Goal: Task Accomplishment & Management: Manage account settings

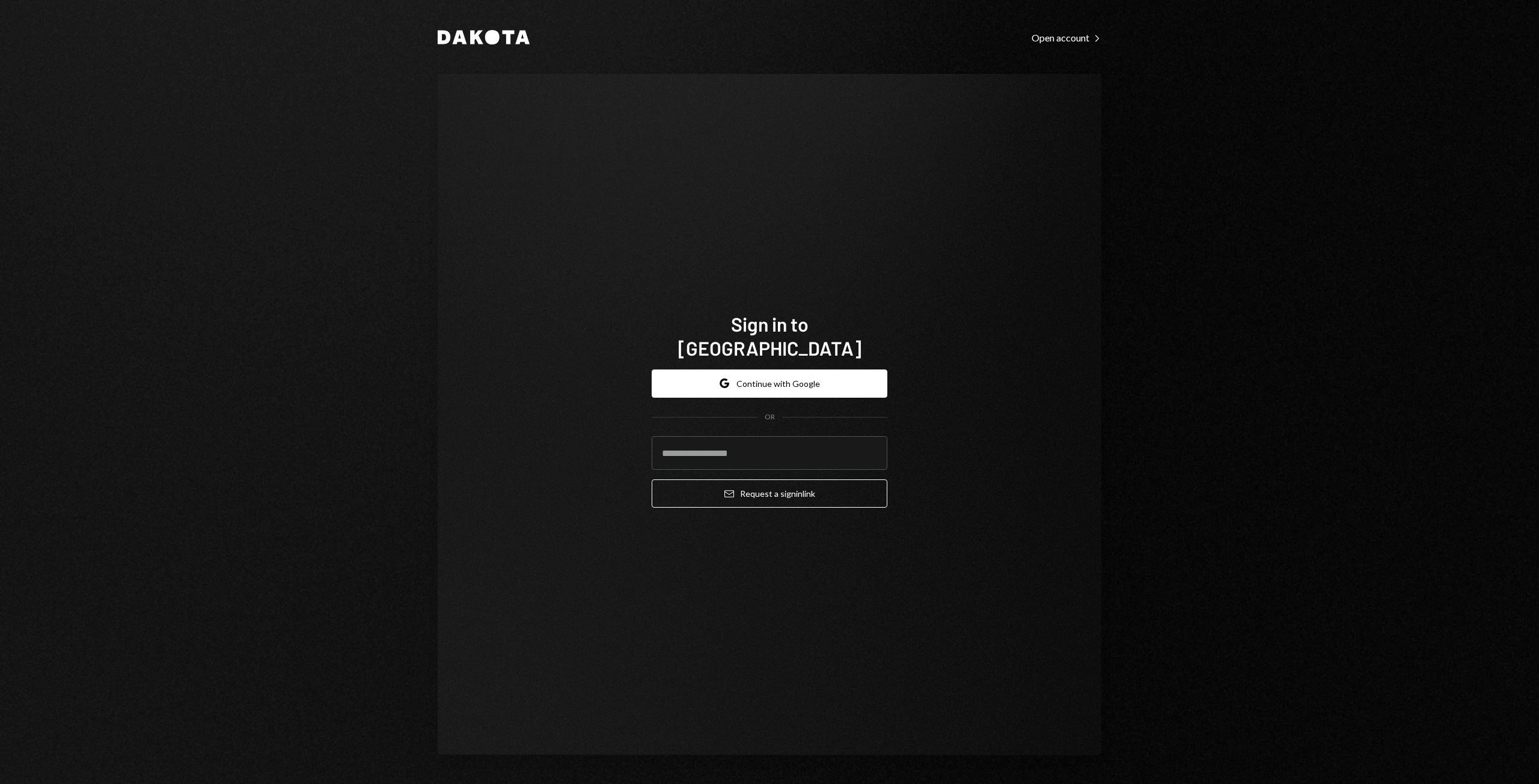
click at [762, 381] on button "Google Continue with Google" at bounding box center [769, 384] width 235 height 28
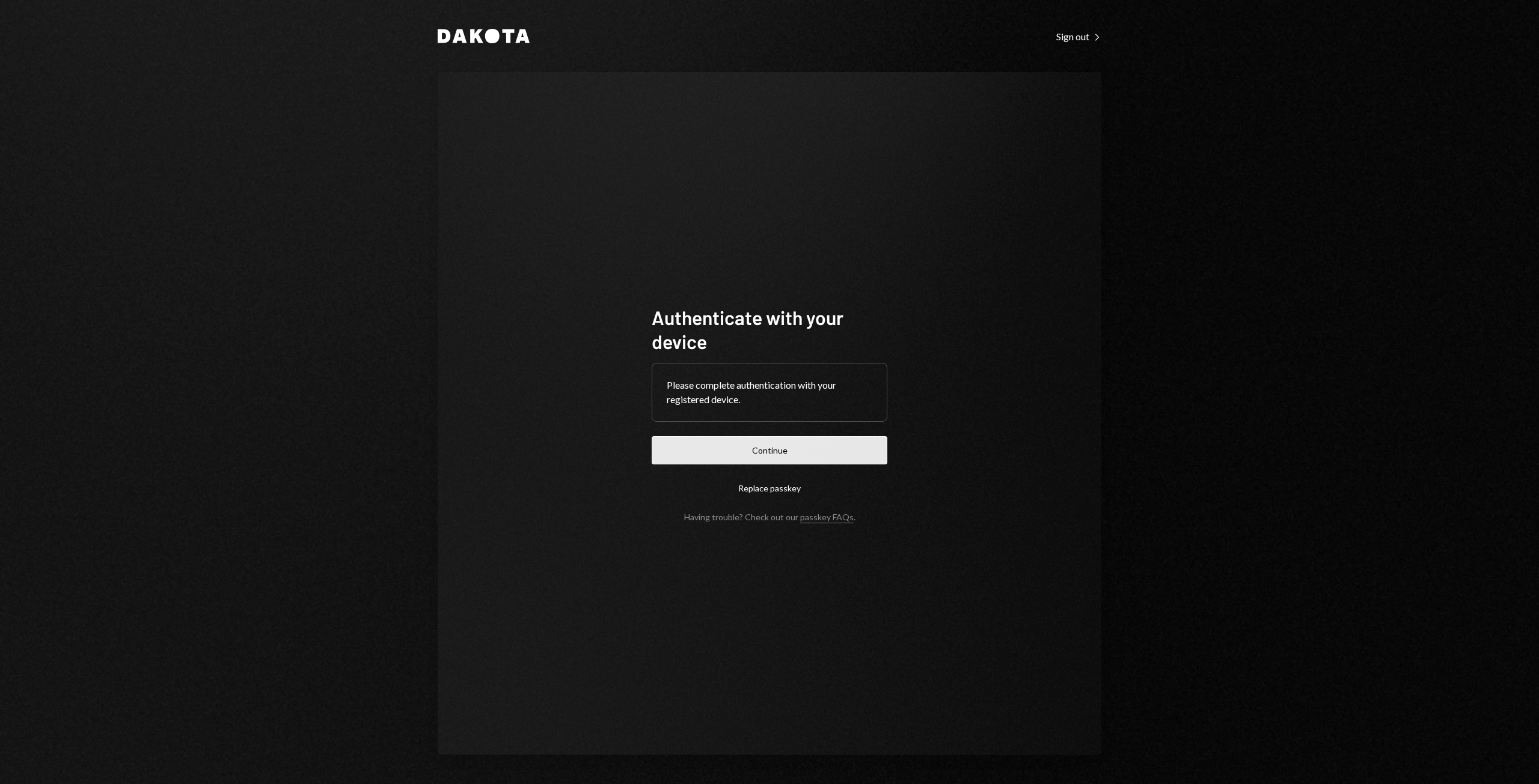
click at [769, 457] on button "Continue" at bounding box center [769, 451] width 235 height 28
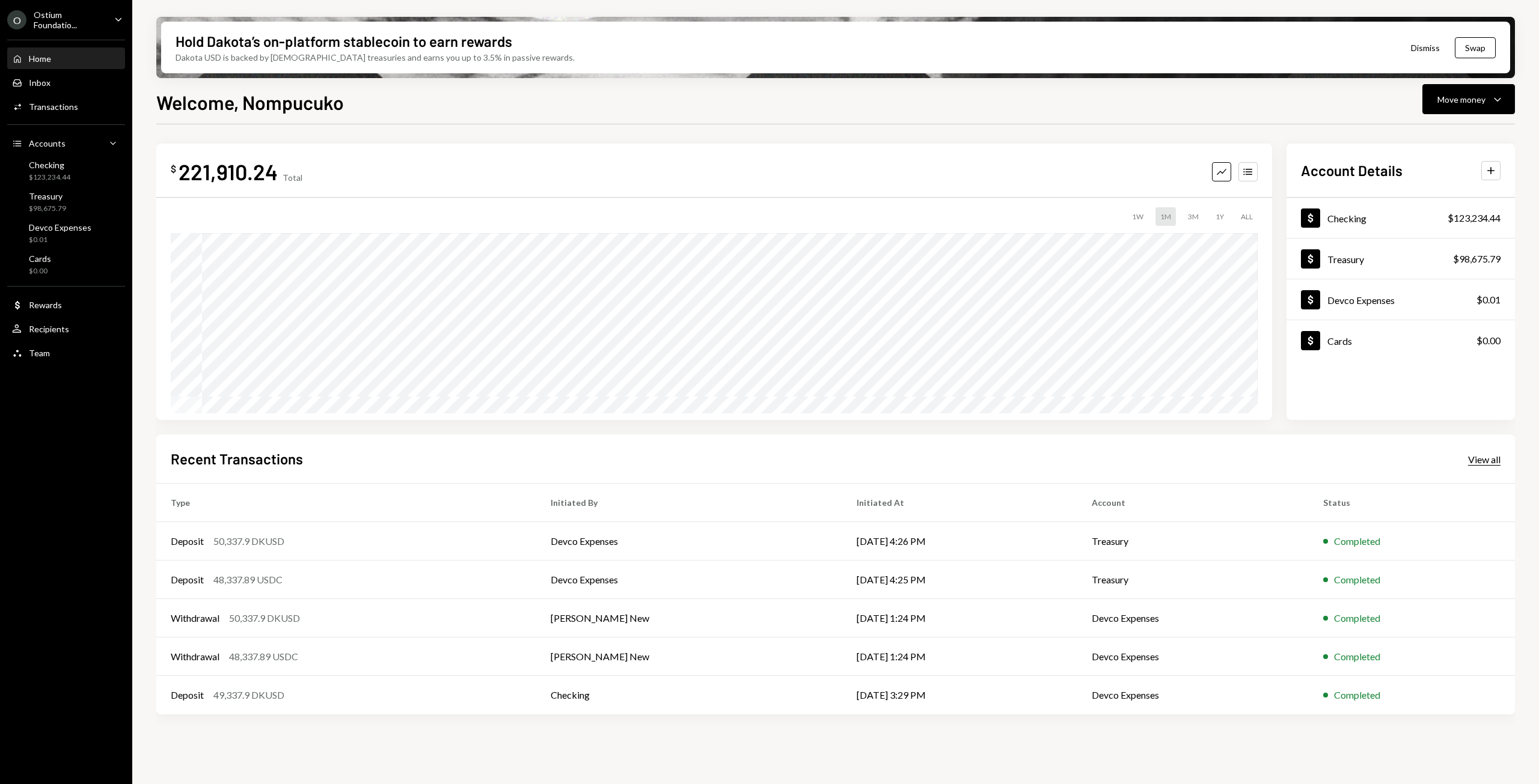
click at [1483, 459] on div "View all" at bounding box center [1484, 459] width 33 height 12
